Goal: Navigation & Orientation: Find specific page/section

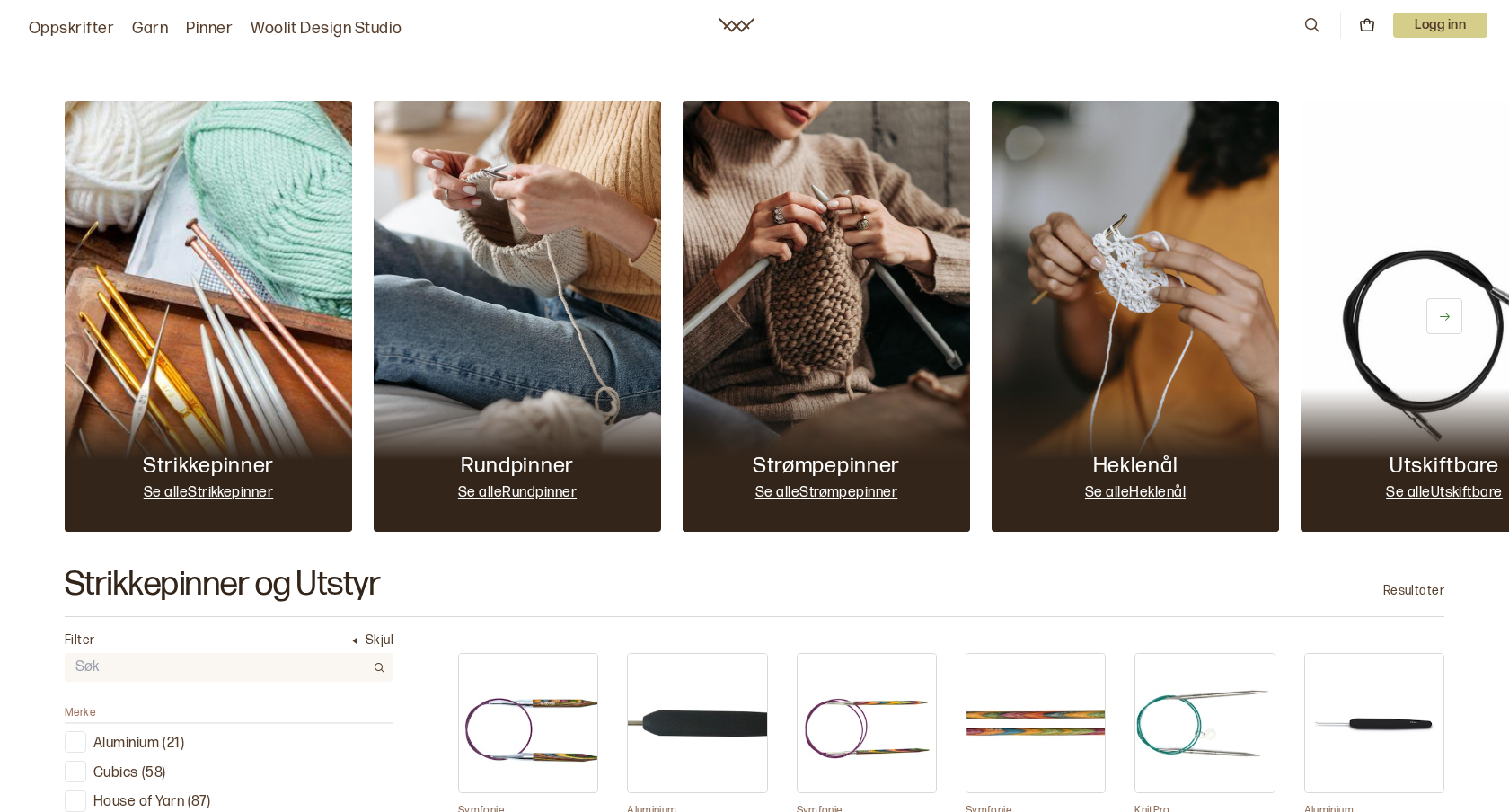
click at [237, 488] on p "Se alle Strikkepinner" at bounding box center [208, 494] width 131 height 19
click at [525, 496] on p "Se alle Rundpinner" at bounding box center [517, 494] width 118 height 19
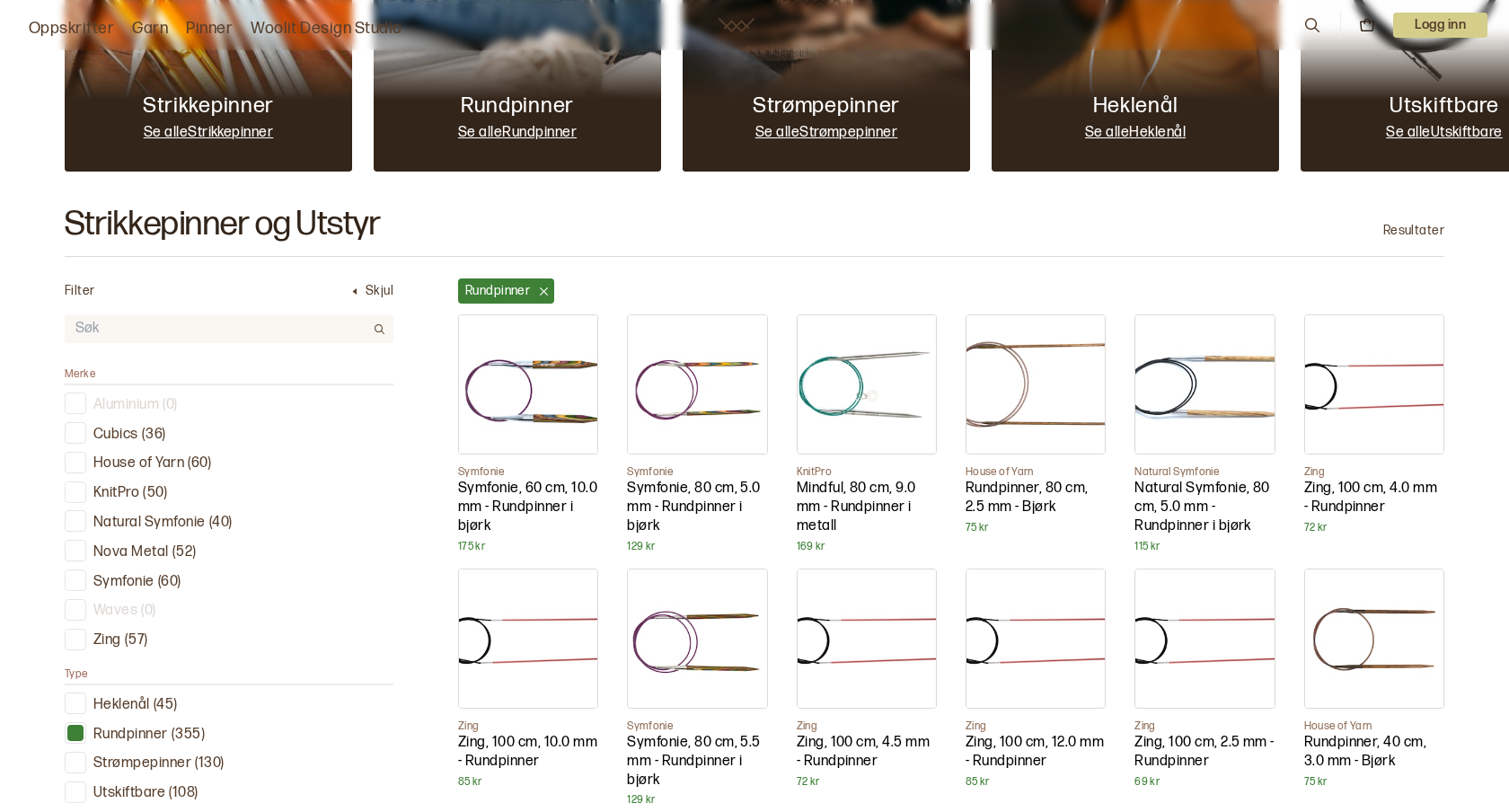
scroll to position [375, 0]
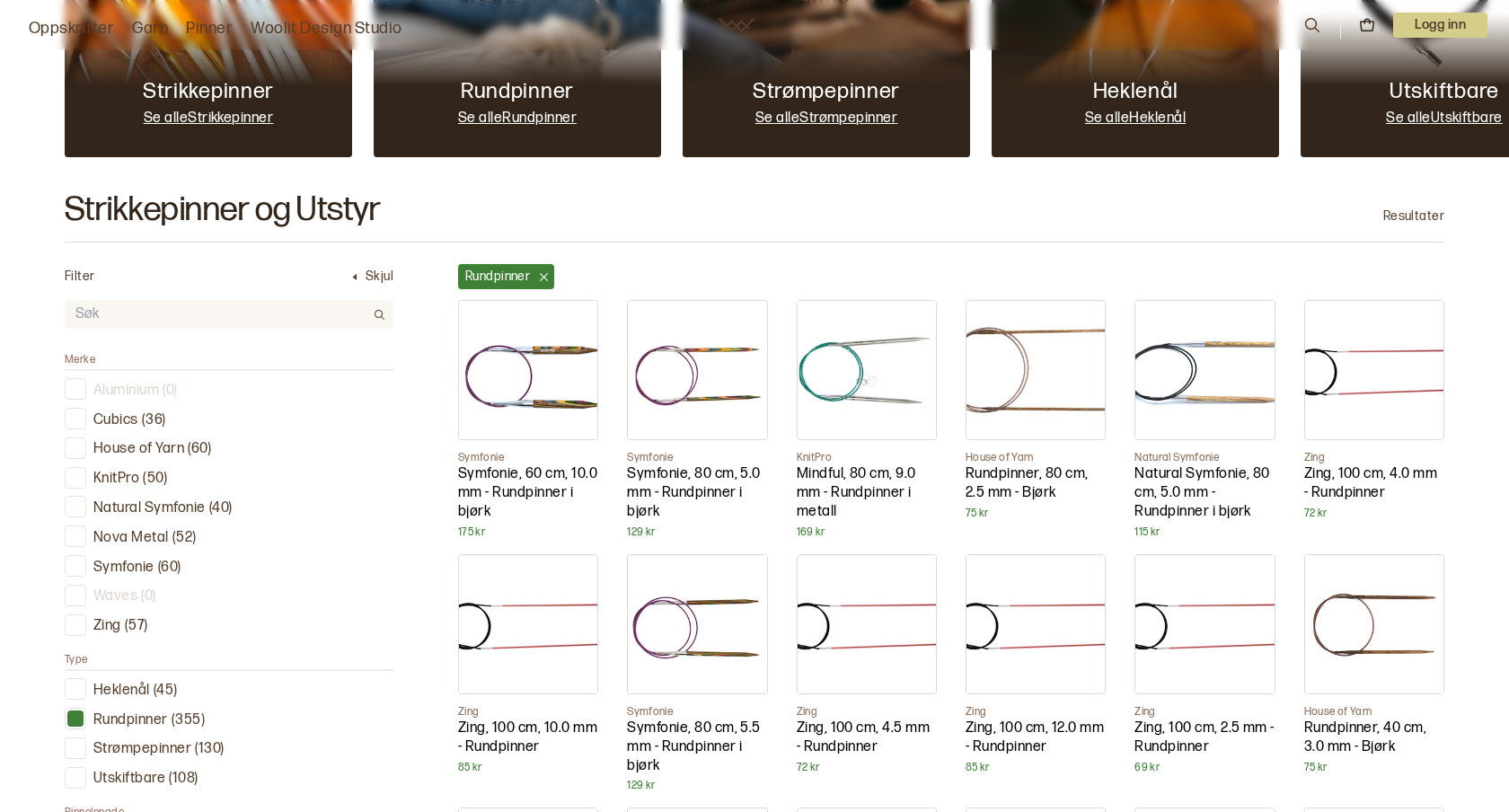
click at [514, 482] on p "Symfonie, 60 cm, 10.0 mm - Rundpinner i bjørk" at bounding box center [528, 493] width 140 height 55
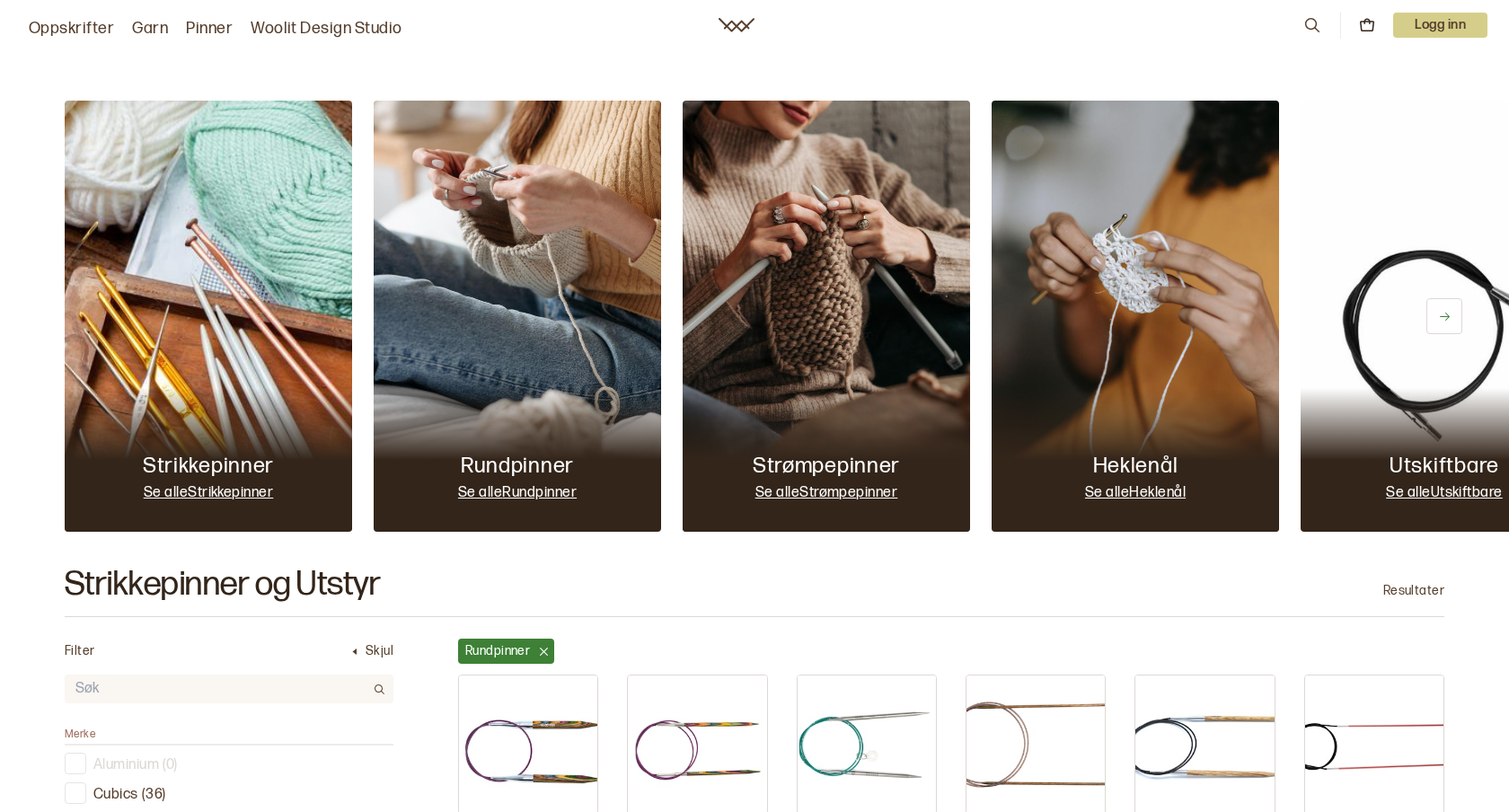
click at [86, 30] on link "Oppskrifter" at bounding box center [71, 28] width 85 height 25
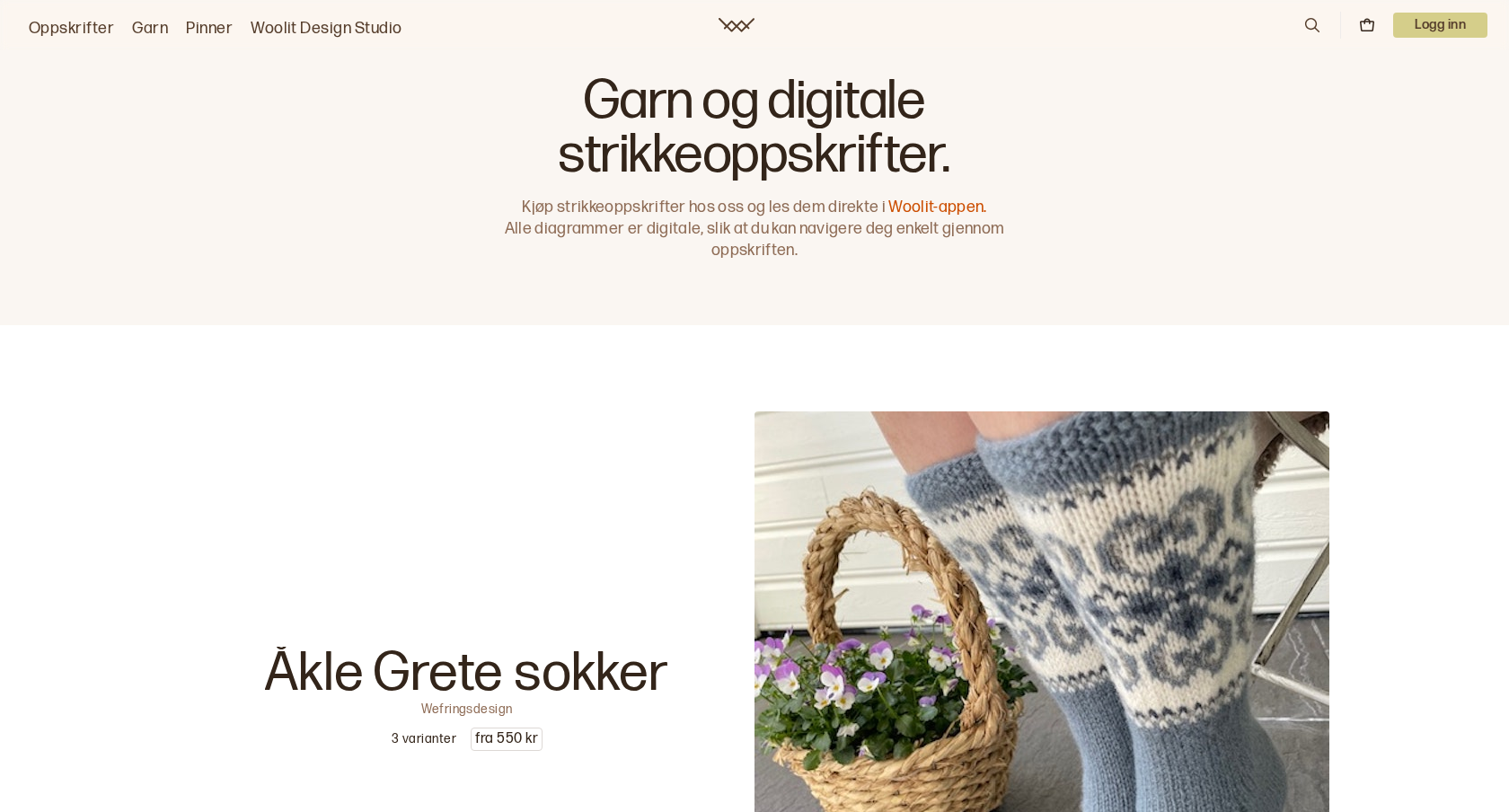
click at [272, 29] on link "Woolit Design Studio" at bounding box center [327, 28] width 152 height 25
